Goal: Task Accomplishment & Management: Manage account settings

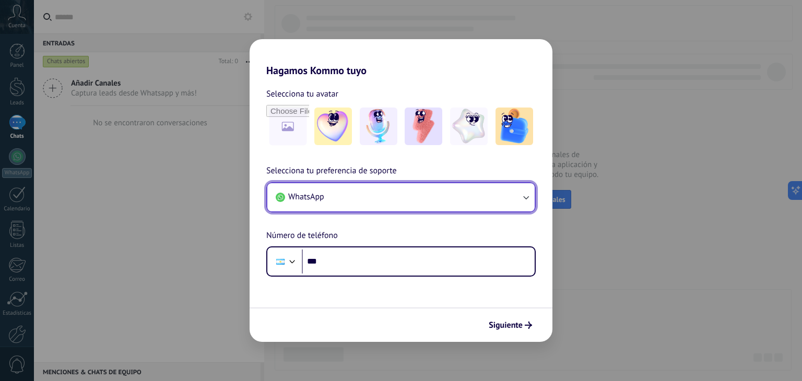
click at [380, 198] on button "WhatsApp" at bounding box center [400, 197] width 267 height 28
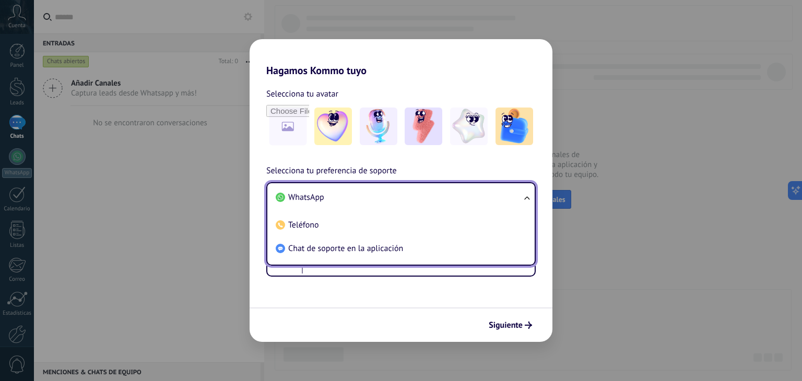
click at [396, 166] on span "Selecciona tu preferencia de soporte" at bounding box center [331, 172] width 131 height 14
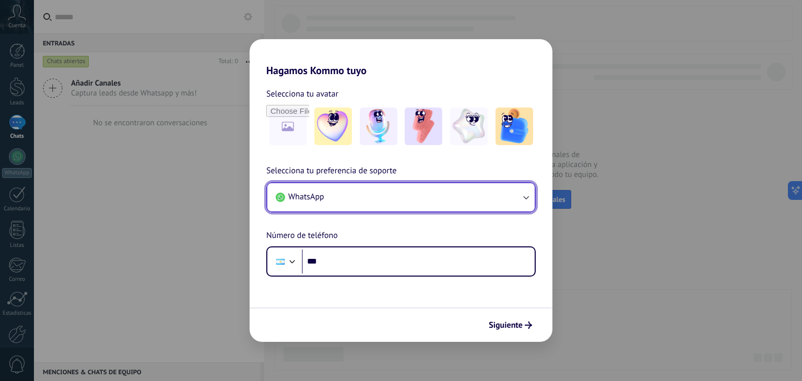
click at [406, 188] on button "WhatsApp" at bounding box center [400, 197] width 267 height 28
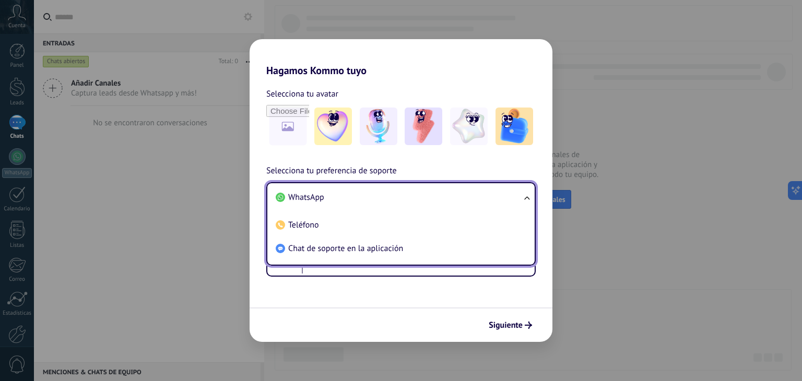
click at [406, 188] on li "WhatsApp" at bounding box center [399, 198] width 255 height 24
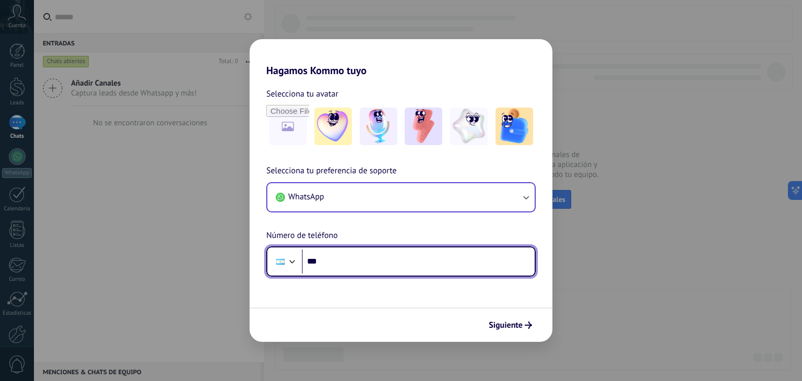
click at [359, 256] on input "***" at bounding box center [418, 262] width 233 height 24
drag, startPoint x: 343, startPoint y: 260, endPoint x: 283, endPoint y: 264, distance: 60.7
click at [283, 264] on div "**********" at bounding box center [401, 262] width 270 height 30
type input "**********"
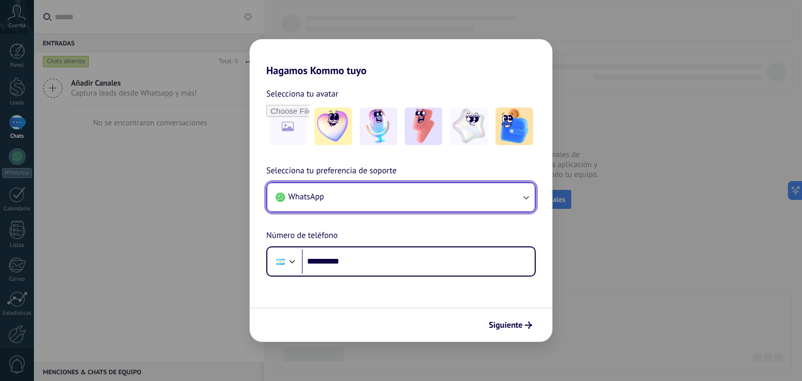
click at [355, 186] on button "WhatsApp" at bounding box center [400, 197] width 267 height 28
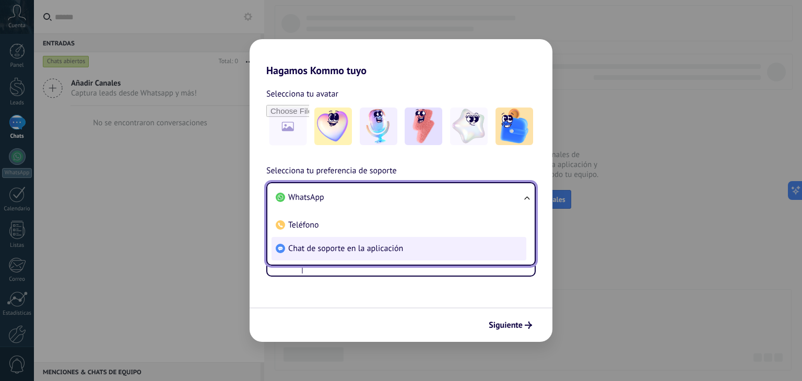
click at [348, 247] on span "Chat de soporte en la aplicación" at bounding box center [345, 248] width 115 height 10
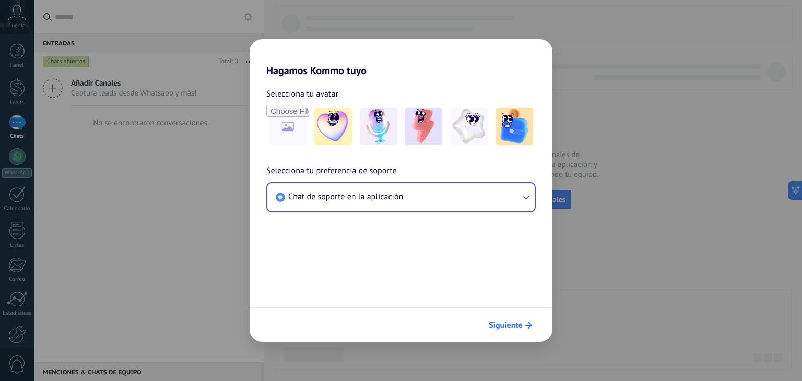
click at [523, 326] on span "Siguiente" at bounding box center [510, 325] width 43 height 7
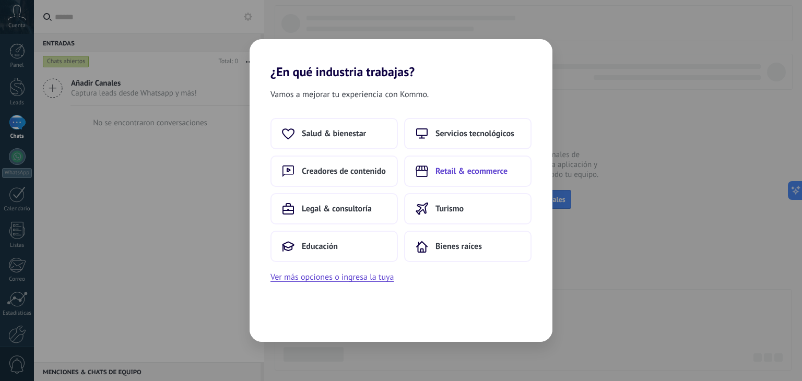
click at [474, 174] on span "Retail & ecommerce" at bounding box center [472, 171] width 72 height 10
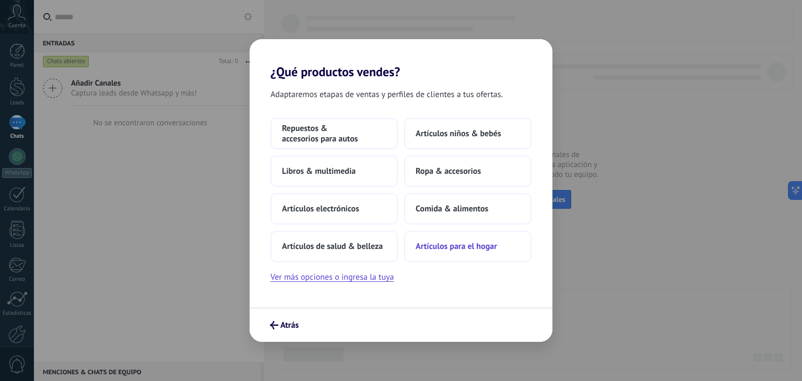
click at [436, 249] on span "Artículos para el hogar" at bounding box center [456, 246] width 81 height 10
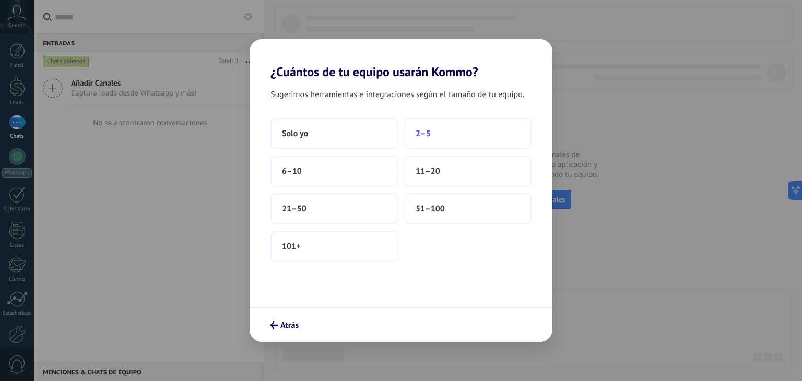
click at [440, 132] on button "2–5" at bounding box center [467, 133] width 127 height 31
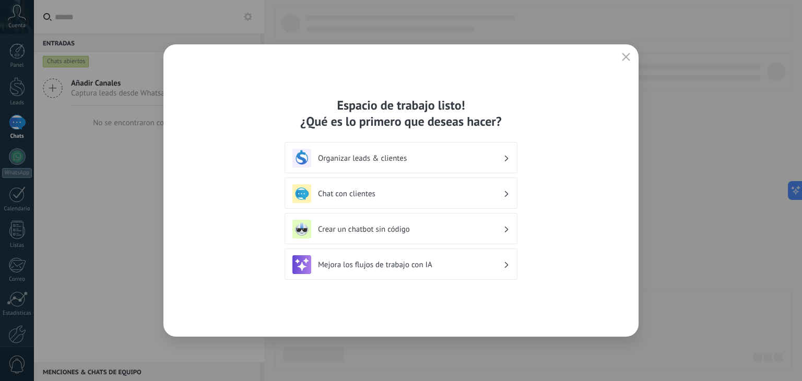
click at [379, 109] on div "Espacio de trabajo listo! ¿Qué es lo primero que deseas hacer?" at bounding box center [401, 113] width 233 height 32
click at [511, 155] on div "Organizar leads & clientes" at bounding box center [401, 157] width 233 height 31
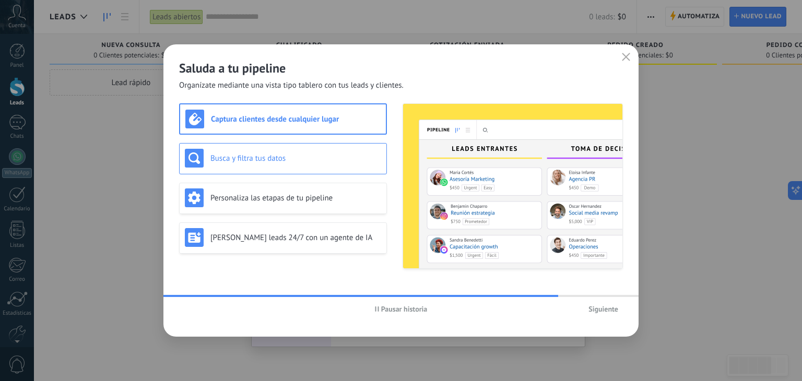
click at [318, 159] on h3 "Busca y filtra tus datos" at bounding box center [296, 159] width 171 height 10
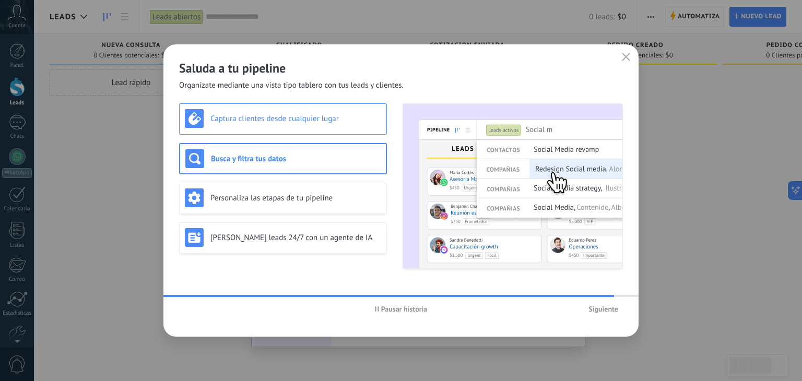
click at [319, 127] on div "Captura clientes desde cualquier lugar" at bounding box center [283, 118] width 196 height 19
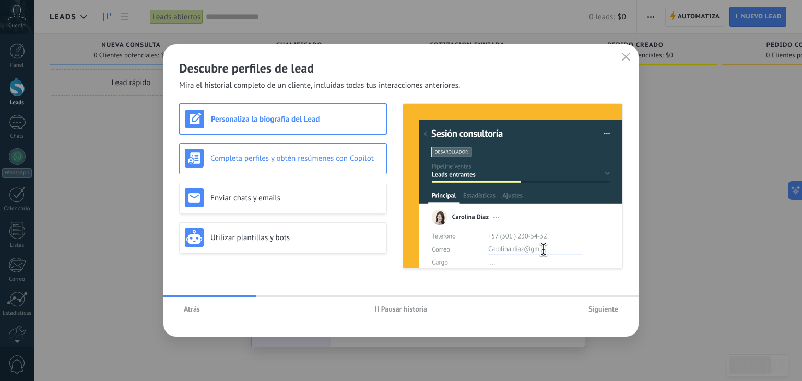
click at [277, 157] on h3 "Completa perfiles y obtén resúmenes con Copilot" at bounding box center [296, 159] width 171 height 10
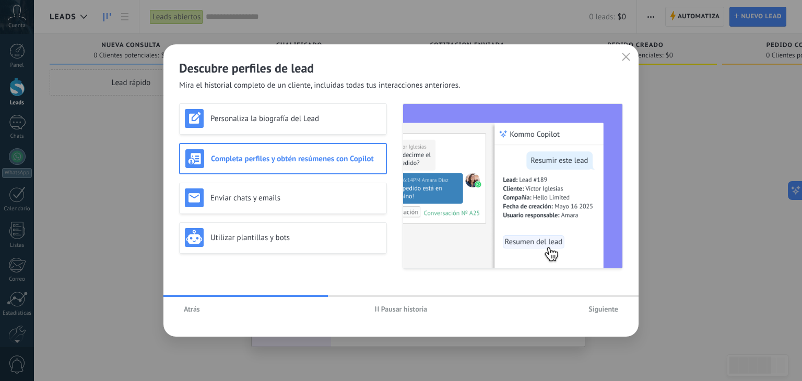
click at [184, 310] on span "Atrás" at bounding box center [192, 309] width 16 height 7
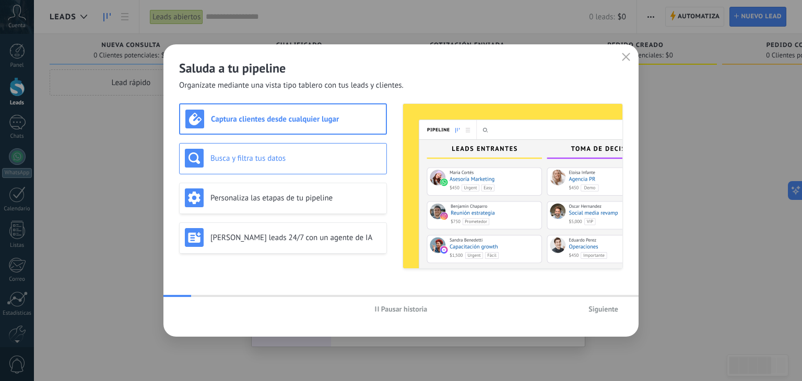
click at [251, 160] on h3 "Busca y filtra tus datos" at bounding box center [296, 159] width 171 height 10
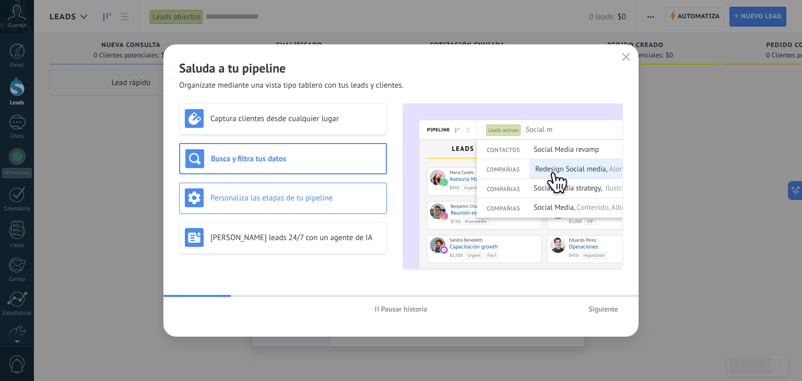
click at [255, 195] on h3 "Personaliza las etapas de tu pipeline" at bounding box center [296, 198] width 171 height 10
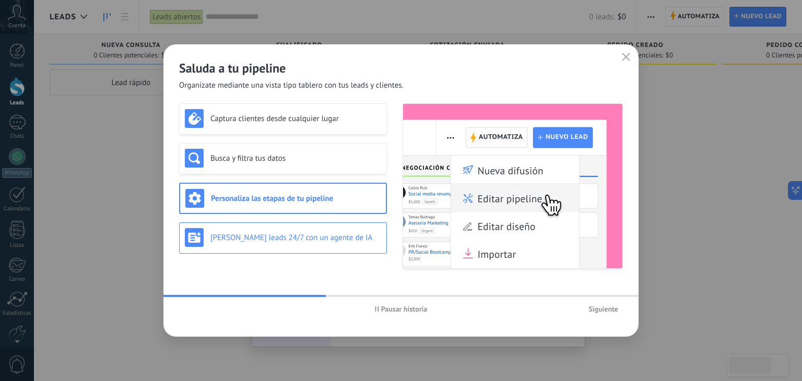
click at [249, 246] on div "[PERSON_NAME] leads 24/7 con un agente de IA" at bounding box center [283, 237] width 196 height 19
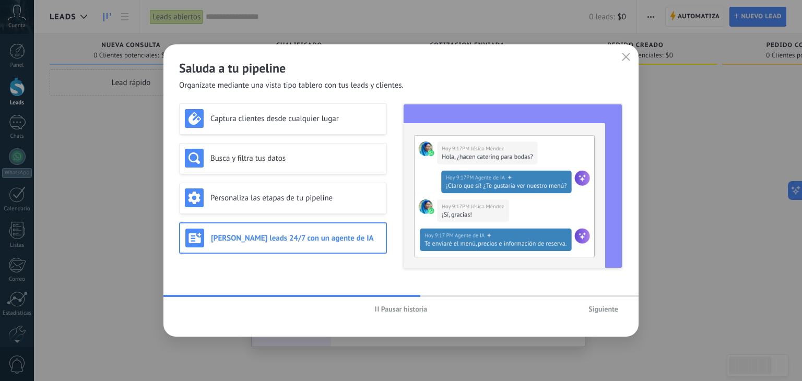
click at [378, 311] on icon "button" at bounding box center [377, 309] width 4 height 5
click at [379, 311] on icon "button" at bounding box center [378, 309] width 4 height 5
click at [608, 316] on button "Siguiente" at bounding box center [603, 309] width 39 height 16
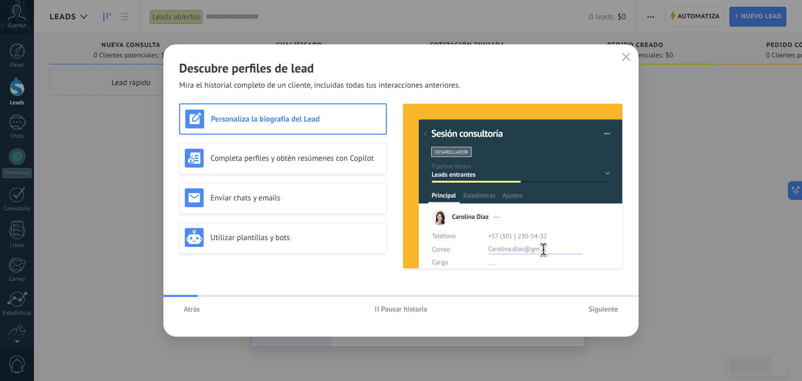
click at [376, 313] on button "Pausar historia" at bounding box center [401, 309] width 62 height 16
click at [302, 159] on h3 "Completa perfiles y obtén resúmenes con Copilot" at bounding box center [296, 159] width 171 height 10
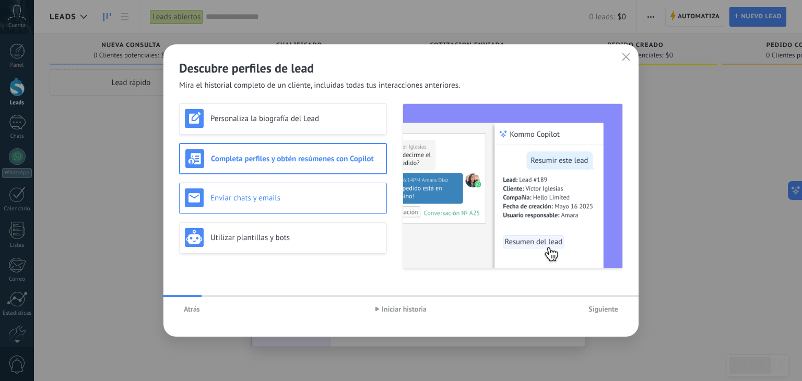
click at [280, 200] on h3 "Enviar chats y emails" at bounding box center [296, 198] width 171 height 10
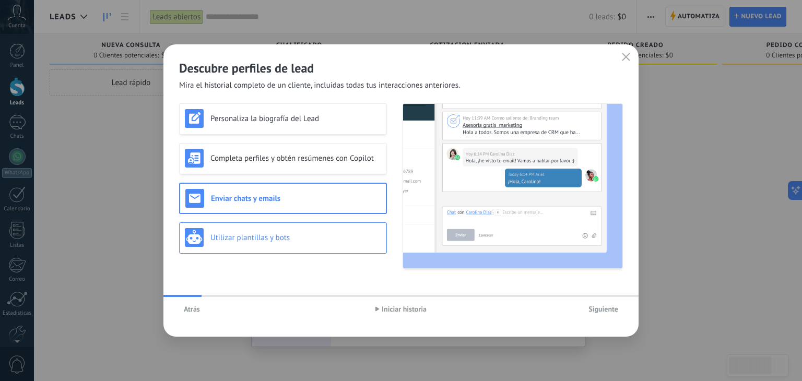
click at [280, 237] on h3 "Utilizar plantillas y bots" at bounding box center [296, 238] width 171 height 10
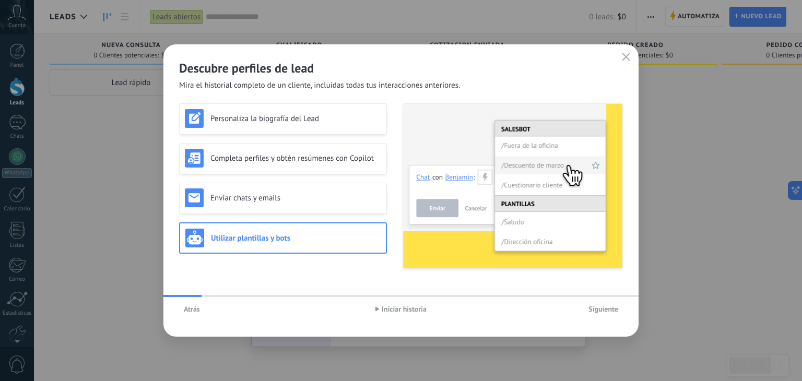
click at [599, 312] on span "Siguiente" at bounding box center [604, 309] width 30 height 7
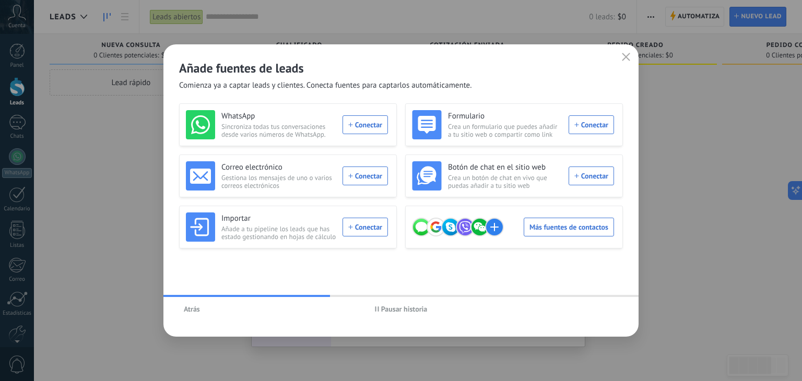
click at [380, 312] on span "Pausar historia" at bounding box center [401, 309] width 53 height 7
click at [555, 229] on div "Más fuentes de contactos" at bounding box center [513, 227] width 202 height 29
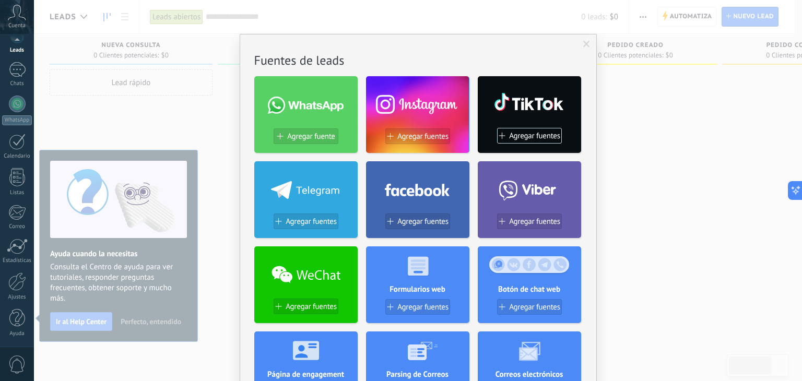
click at [588, 46] on span at bounding box center [587, 44] width 7 height 7
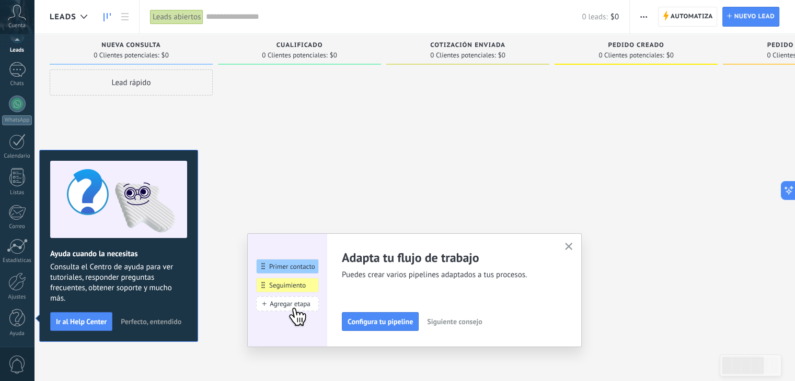
click at [571, 247] on use "button" at bounding box center [569, 247] width 8 height 8
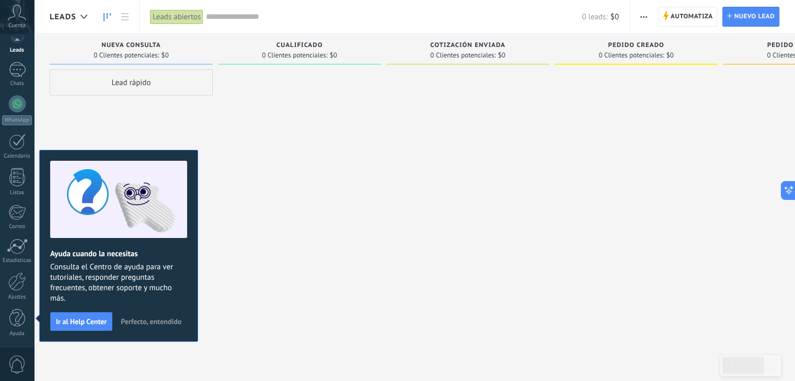
click at [616, 20] on span "$0" at bounding box center [614, 17] width 8 height 10
click at [615, 20] on span "$0" at bounding box center [614, 17] width 8 height 10
drag, startPoint x: 351, startPoint y: 103, endPoint x: 310, endPoint y: 113, distance: 42.4
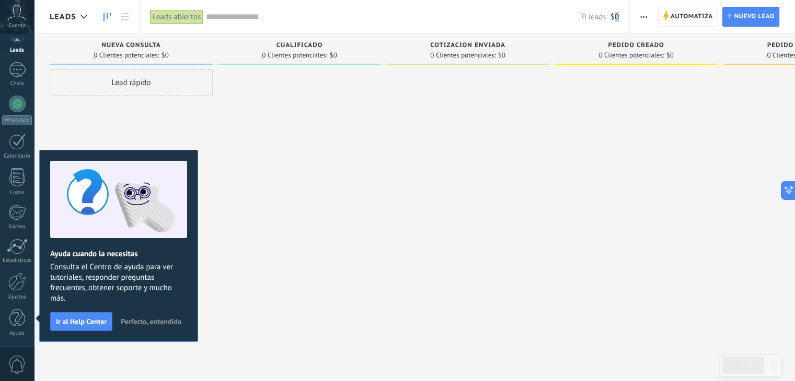
click at [349, 104] on div at bounding box center [299, 191] width 163 height 245
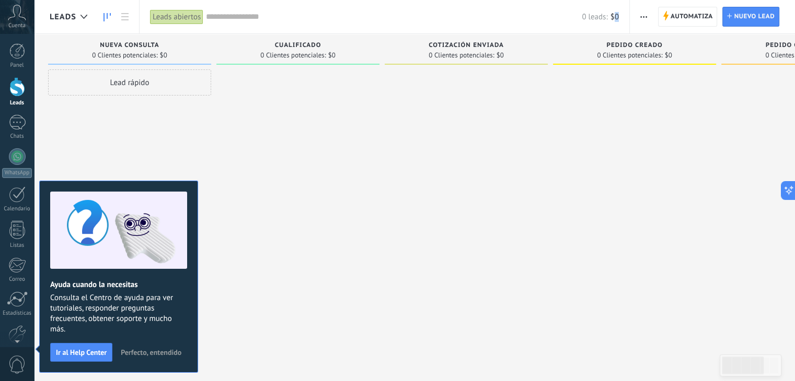
click at [13, 17] on icon at bounding box center [17, 13] width 18 height 16
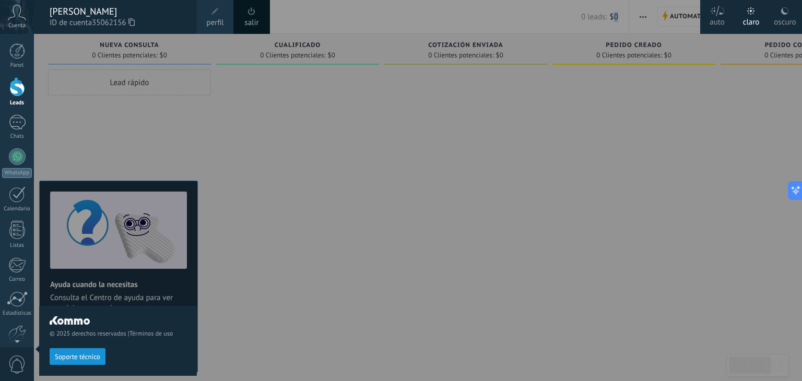
click at [13, 17] on icon at bounding box center [17, 13] width 18 height 16
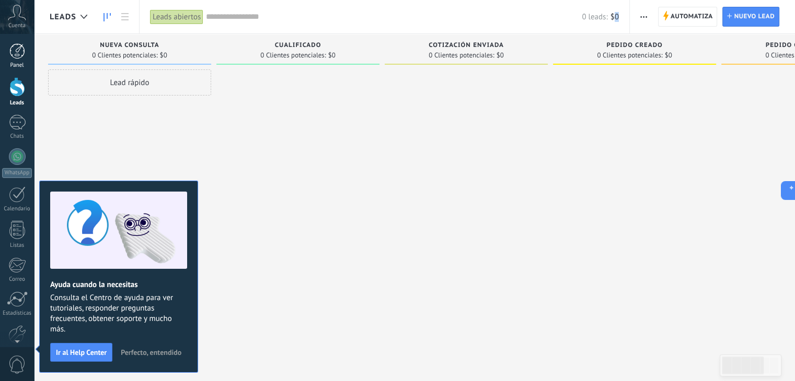
click at [7, 57] on link "Panel" at bounding box center [17, 56] width 34 height 26
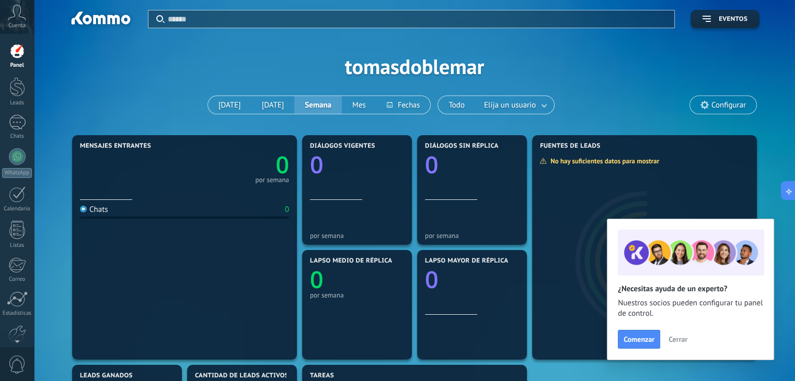
click at [406, 61] on div "Aplicar Eventos tomasdoblemar [DATE] [DATE] Semana Mes Todo Elija un usuario Co…" at bounding box center [414, 66] width 729 height 133
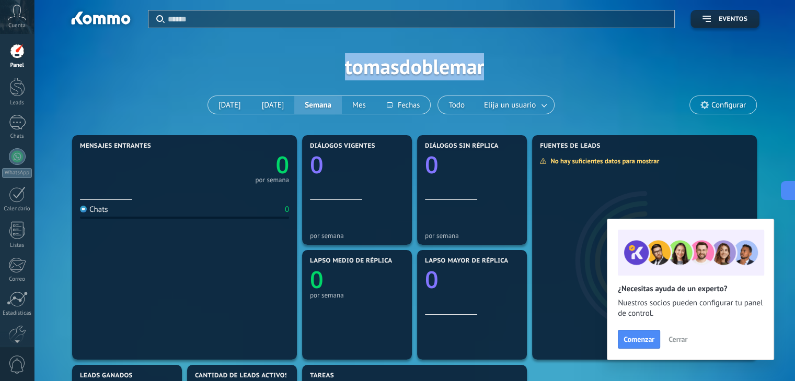
click at [406, 61] on div "Aplicar Eventos tomasdoblemar [DATE] [DATE] Semana Mes Todo Elija un usuario Co…" at bounding box center [414, 66] width 729 height 133
click at [674, 346] on button "Cerrar" at bounding box center [677, 340] width 28 height 16
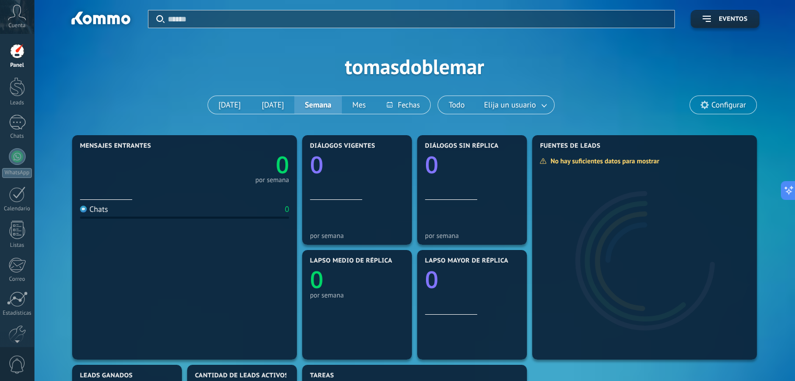
click at [508, 74] on div "Aplicar Eventos tomasdoblemar [DATE] [DATE] Semana Mes Todo Elija un usuario Co…" at bounding box center [414, 66] width 729 height 133
click at [516, 110] on span "Elija un usuario" at bounding box center [510, 105] width 56 height 14
click at [535, 107] on link at bounding box center [544, 105] width 19 height 17
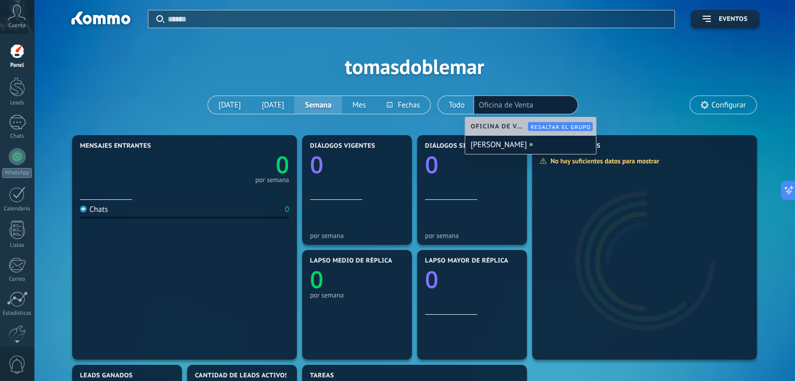
click at [501, 124] on span "Oficina de Venta" at bounding box center [500, 127] width 60 height 8
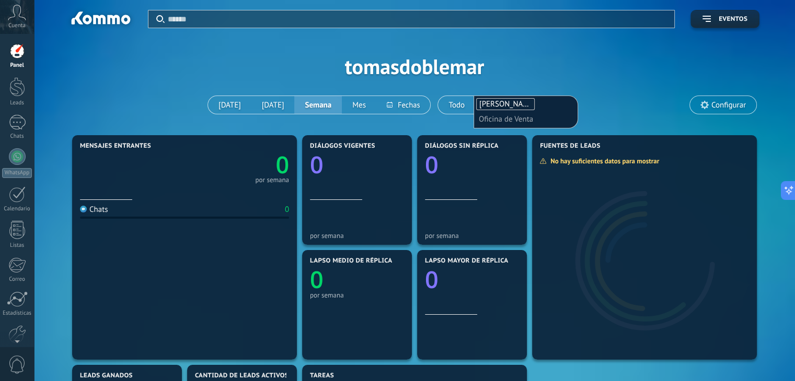
click at [555, 58] on div "Aplicar Eventos tomasdoblemar [DATE] [DATE] Semana Mes Todo Elija un usuario [P…" at bounding box center [414, 66] width 729 height 133
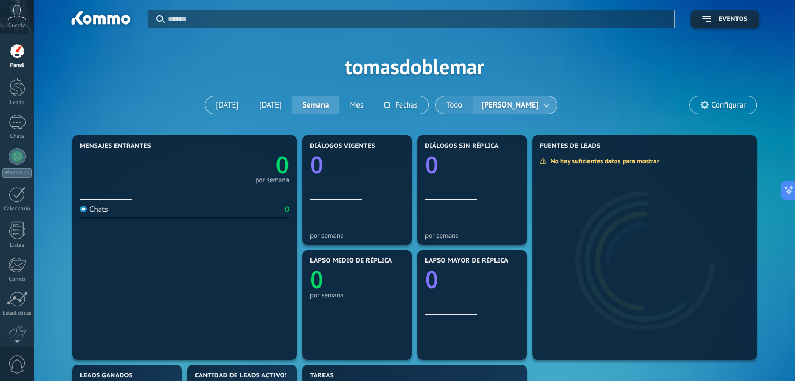
click at [456, 108] on button "Todo" at bounding box center [454, 105] width 37 height 18
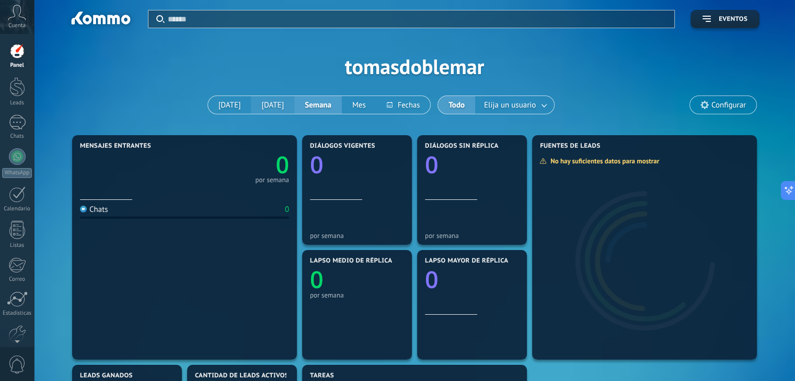
click at [269, 107] on button "[DATE]" at bounding box center [272, 105] width 43 height 18
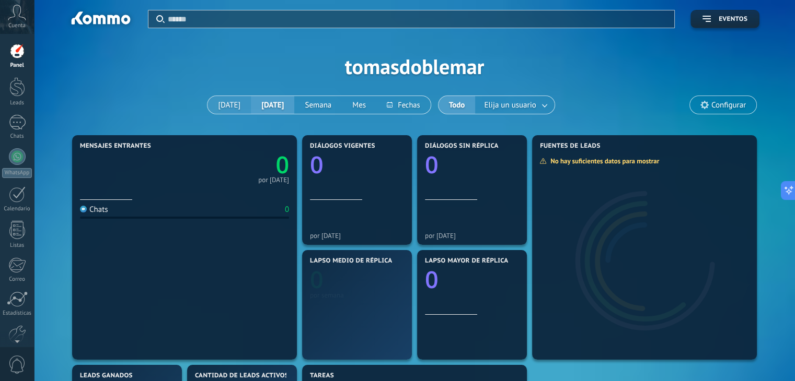
click at [240, 106] on button "[DATE]" at bounding box center [228, 105] width 43 height 18
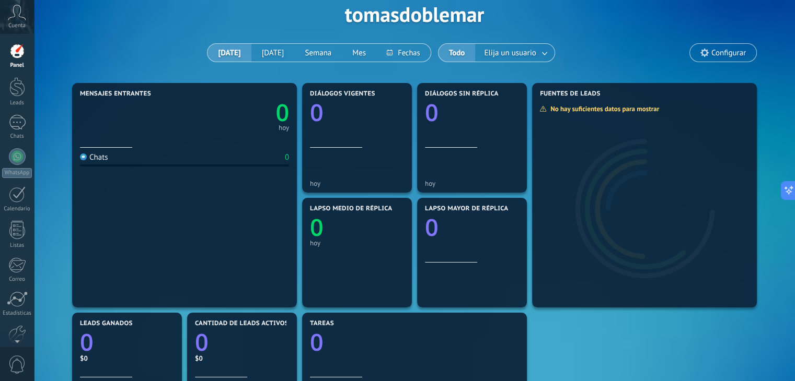
click at [708, 55] on span "Configurar" at bounding box center [723, 53] width 66 height 18
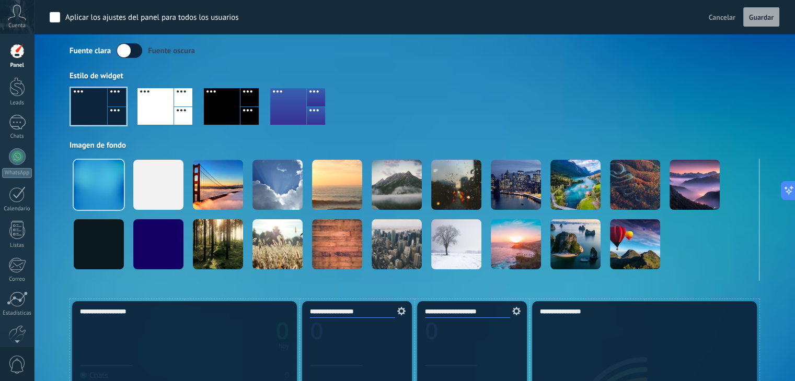
click at [125, 49] on label at bounding box center [129, 50] width 26 height 15
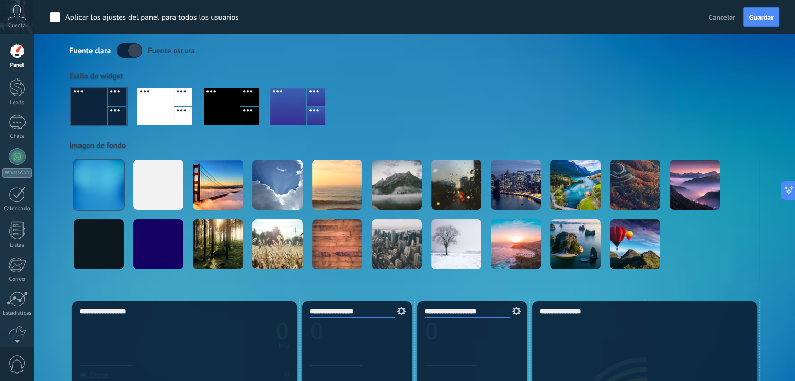
click at [124, 50] on label at bounding box center [129, 50] width 26 height 15
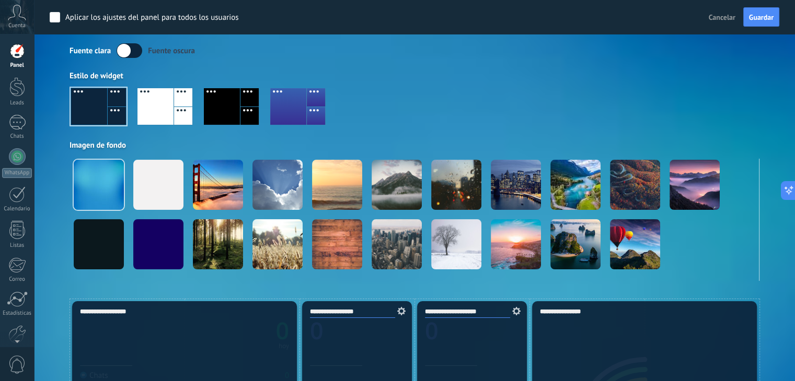
click at [136, 57] on label at bounding box center [129, 50] width 26 height 15
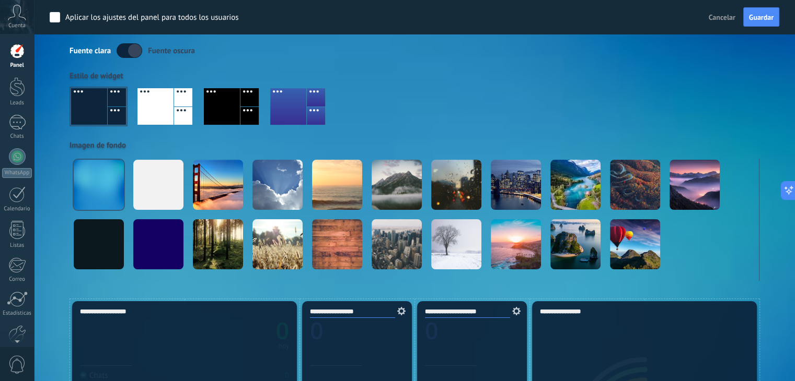
click at [124, 50] on label at bounding box center [129, 50] width 26 height 15
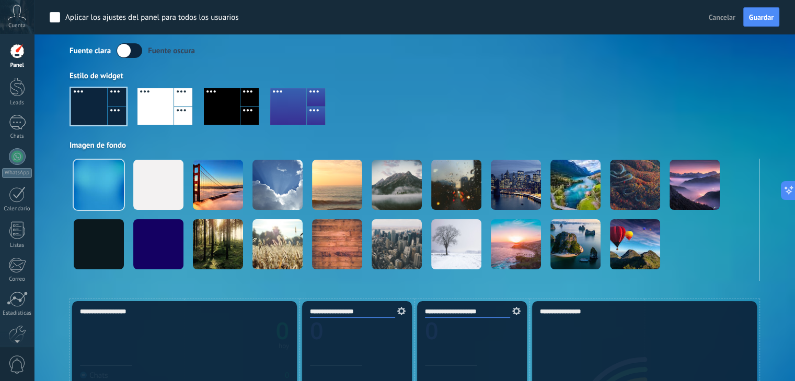
drag, startPoint x: 130, startPoint y: 44, endPoint x: 136, endPoint y: 53, distance: 10.9
click at [130, 44] on label at bounding box center [129, 50] width 26 height 15
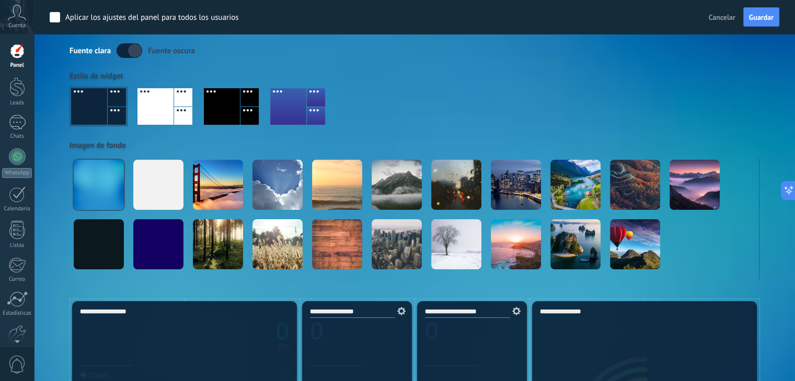
click at [236, 101] on div at bounding box center [222, 106] width 36 height 37
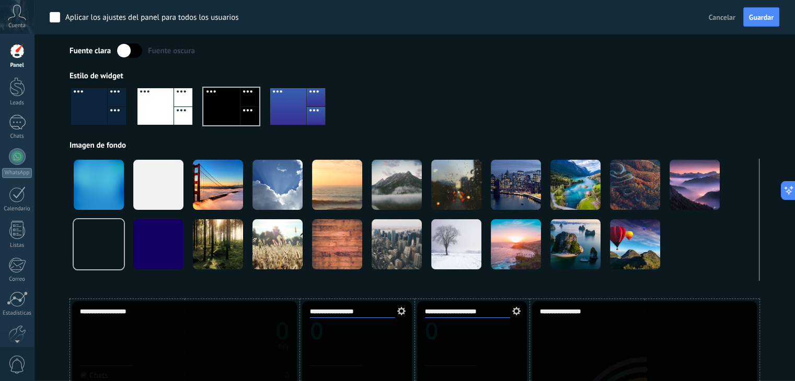
click at [179, 88] on div at bounding box center [183, 97] width 18 height 18
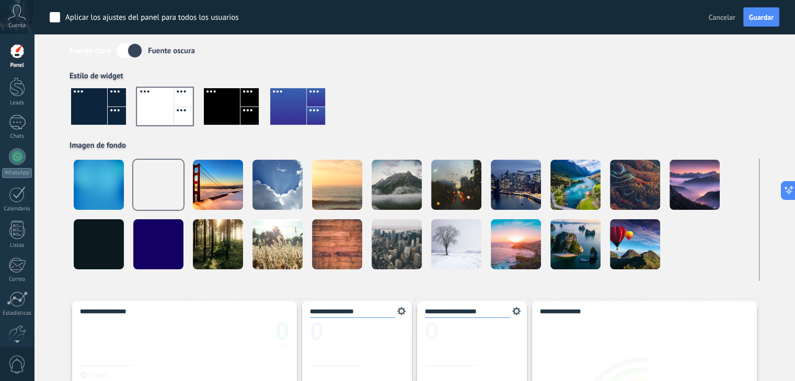
click at [81, 96] on div at bounding box center [89, 106] width 36 height 37
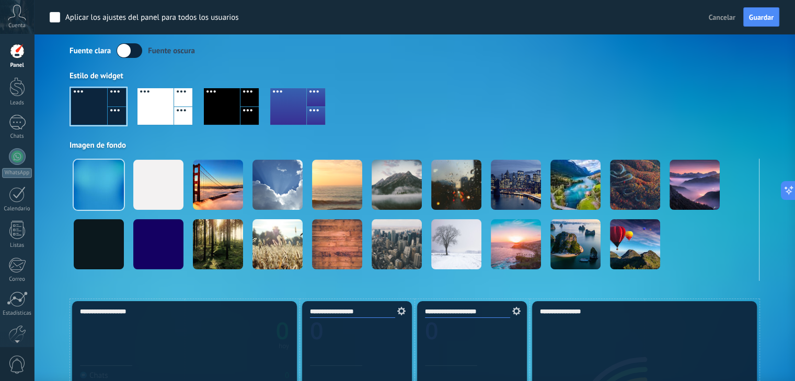
click at [134, 48] on label at bounding box center [129, 50] width 26 height 15
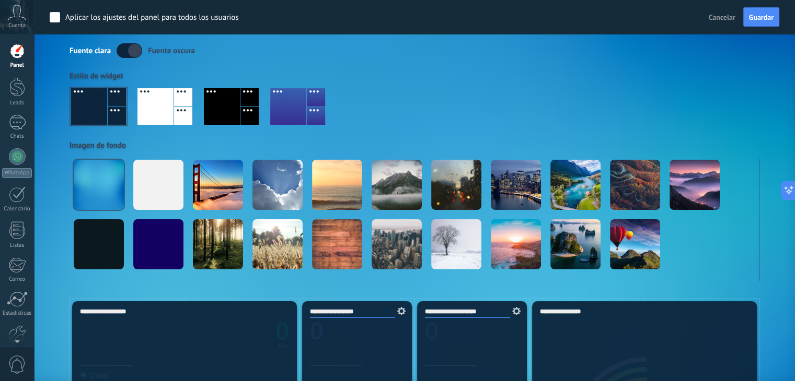
click at [127, 48] on label at bounding box center [129, 50] width 26 height 15
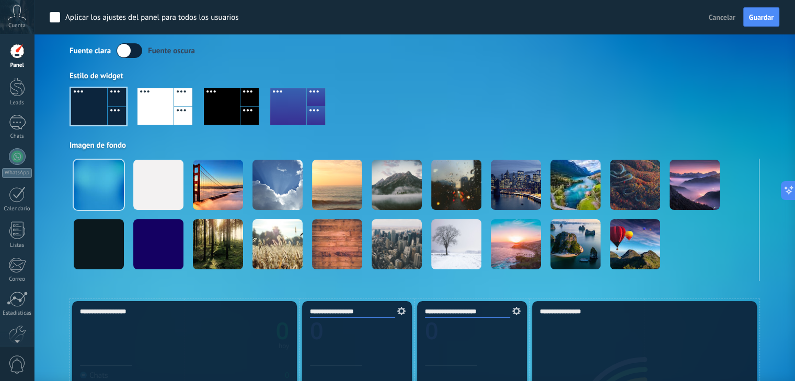
click at [61, 46] on div "Aplicar Eventos tomasdoblemar [DATE] [DATE] Semana Mes Todo Elija un usuario Co…" at bounding box center [414, 123] width 729 height 351
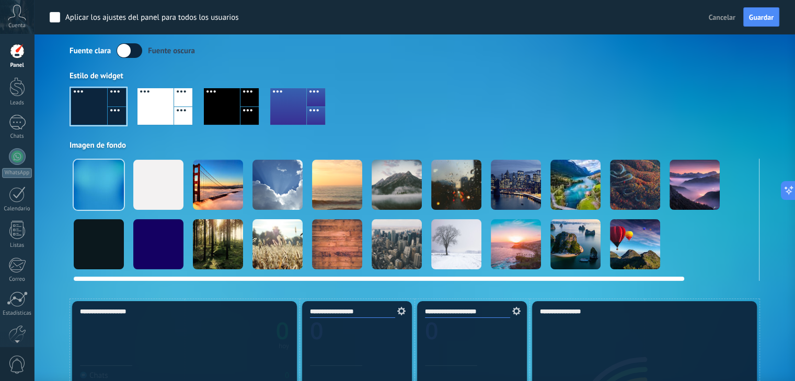
click at [284, 181] on div at bounding box center [277, 185] width 50 height 50
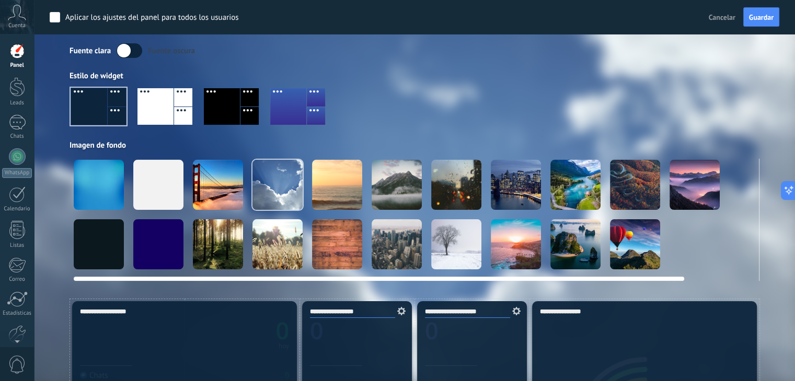
click at [219, 249] on div at bounding box center [218, 244] width 50 height 50
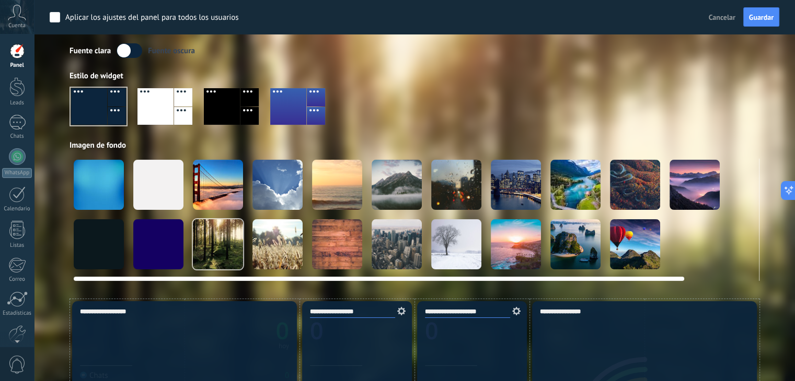
click at [581, 192] on div at bounding box center [575, 185] width 50 height 50
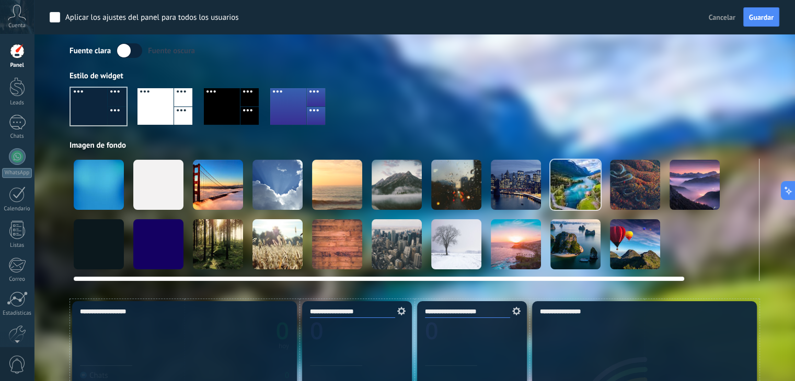
click at [639, 182] on div at bounding box center [635, 185] width 50 height 50
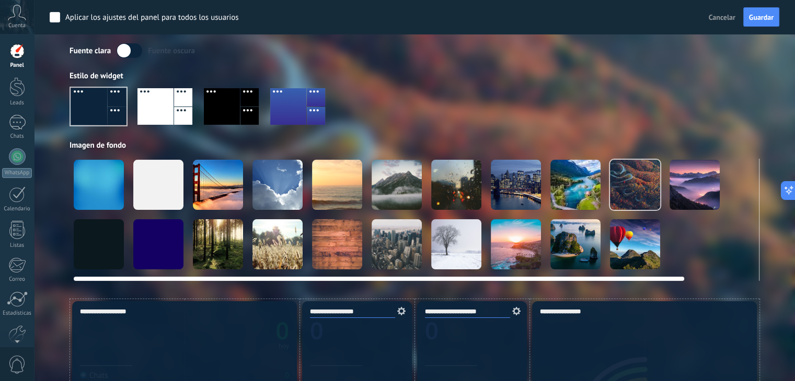
click at [709, 251] on video at bounding box center [694, 244] width 50 height 50
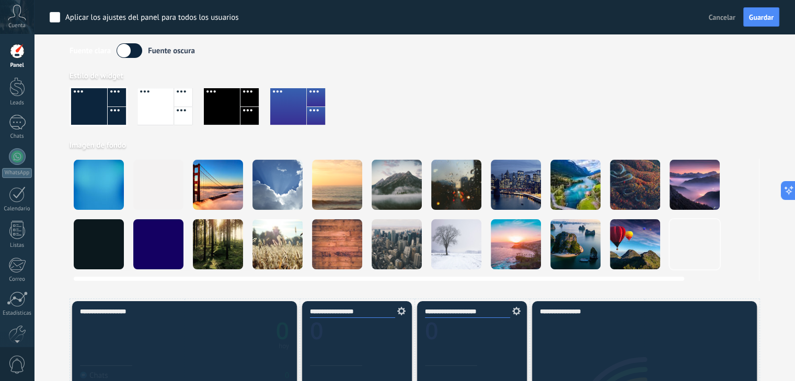
click at [736, 251] on video at bounding box center [754, 244] width 50 height 50
click at [110, 176] on div at bounding box center [99, 185] width 50 height 50
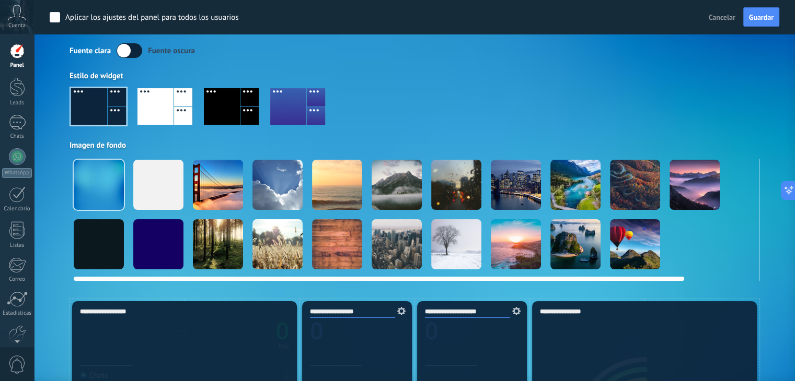
click at [93, 200] on div at bounding box center [99, 185] width 50 height 50
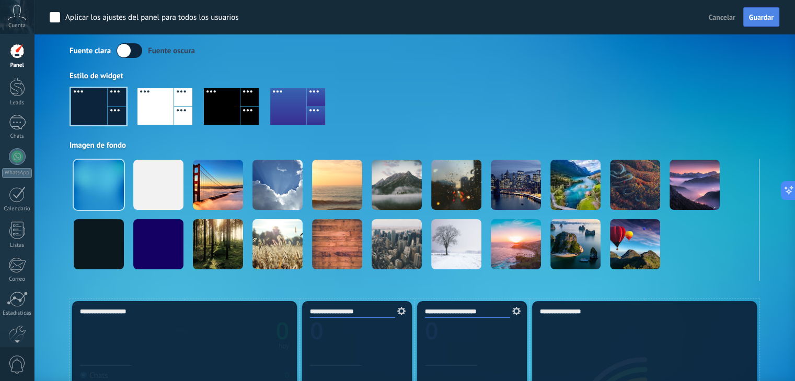
click at [773, 17] on span "Guardar" at bounding box center [761, 17] width 25 height 7
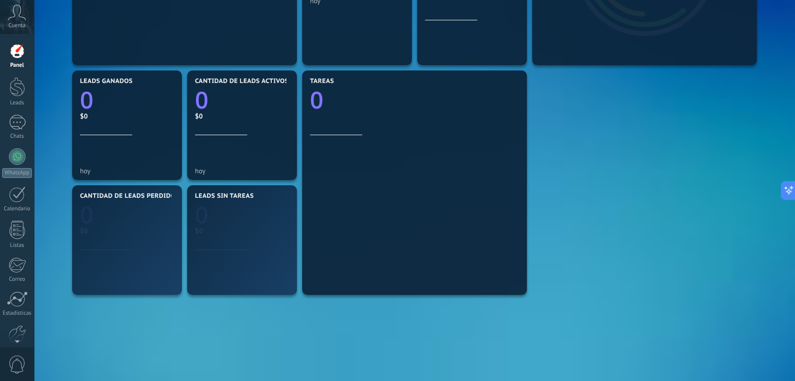
scroll to position [201, 0]
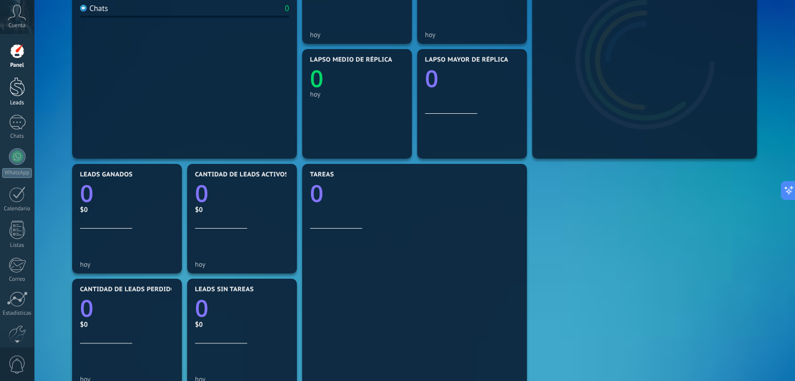
click at [15, 98] on link "Leads" at bounding box center [17, 91] width 34 height 29
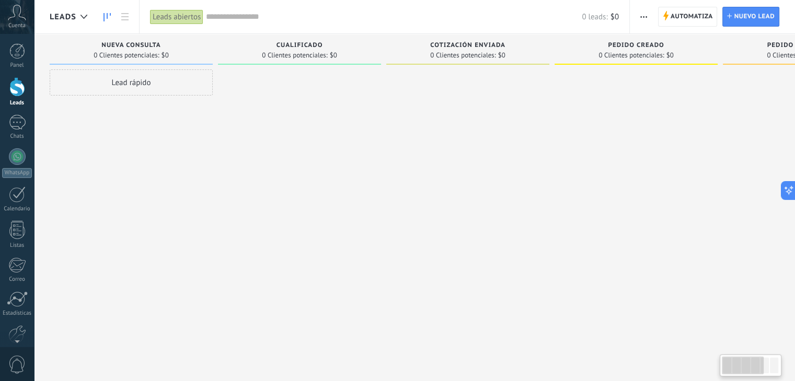
drag, startPoint x: 750, startPoint y: 63, endPoint x: 575, endPoint y: 68, distance: 174.6
click at [702, 48] on div "Lamentablemente, no hay leads con estos parámetros. Mostrar todo Leads Entrante…" at bounding box center [560, 174] width 1020 height 281
click at [21, 191] on div at bounding box center [17, 194] width 17 height 16
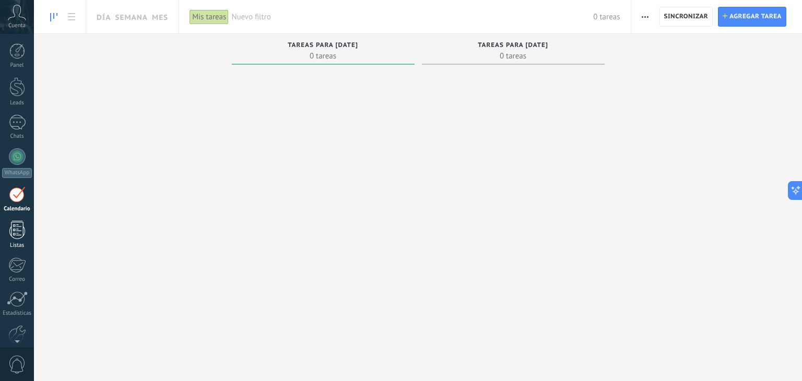
click at [15, 223] on div at bounding box center [17, 230] width 16 height 18
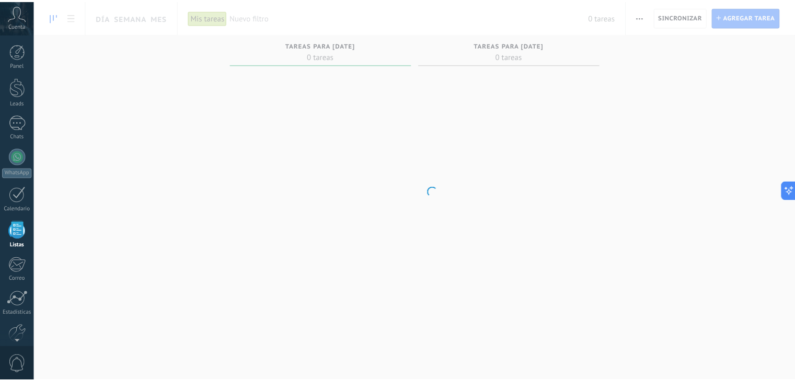
scroll to position [27, 0]
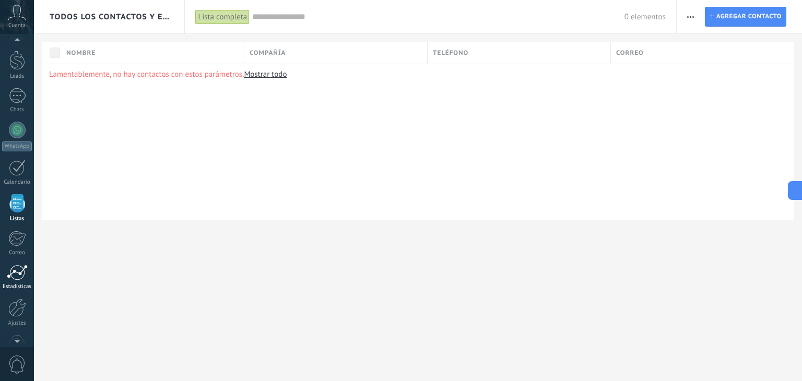
click at [14, 286] on div "Estadísticas" at bounding box center [17, 287] width 30 height 7
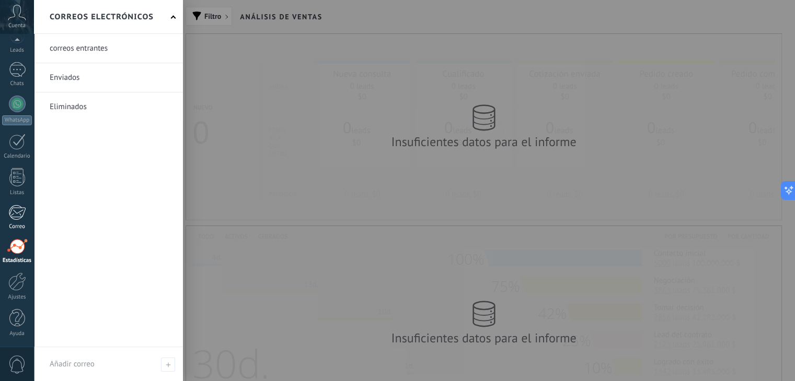
scroll to position [52, 0]
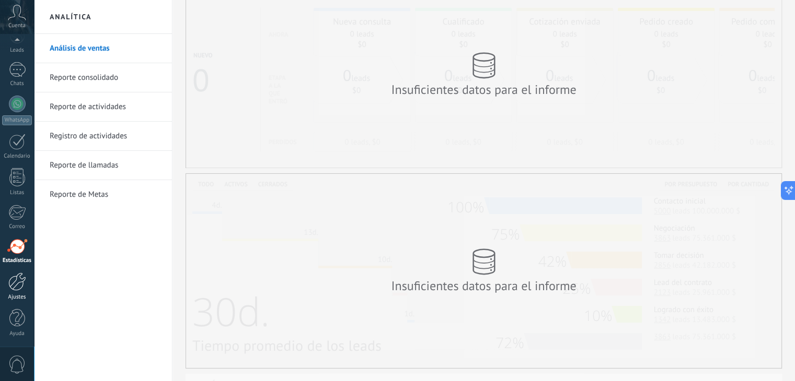
click at [16, 290] on div at bounding box center [17, 282] width 18 height 18
